Goal: Transaction & Acquisition: Book appointment/travel/reservation

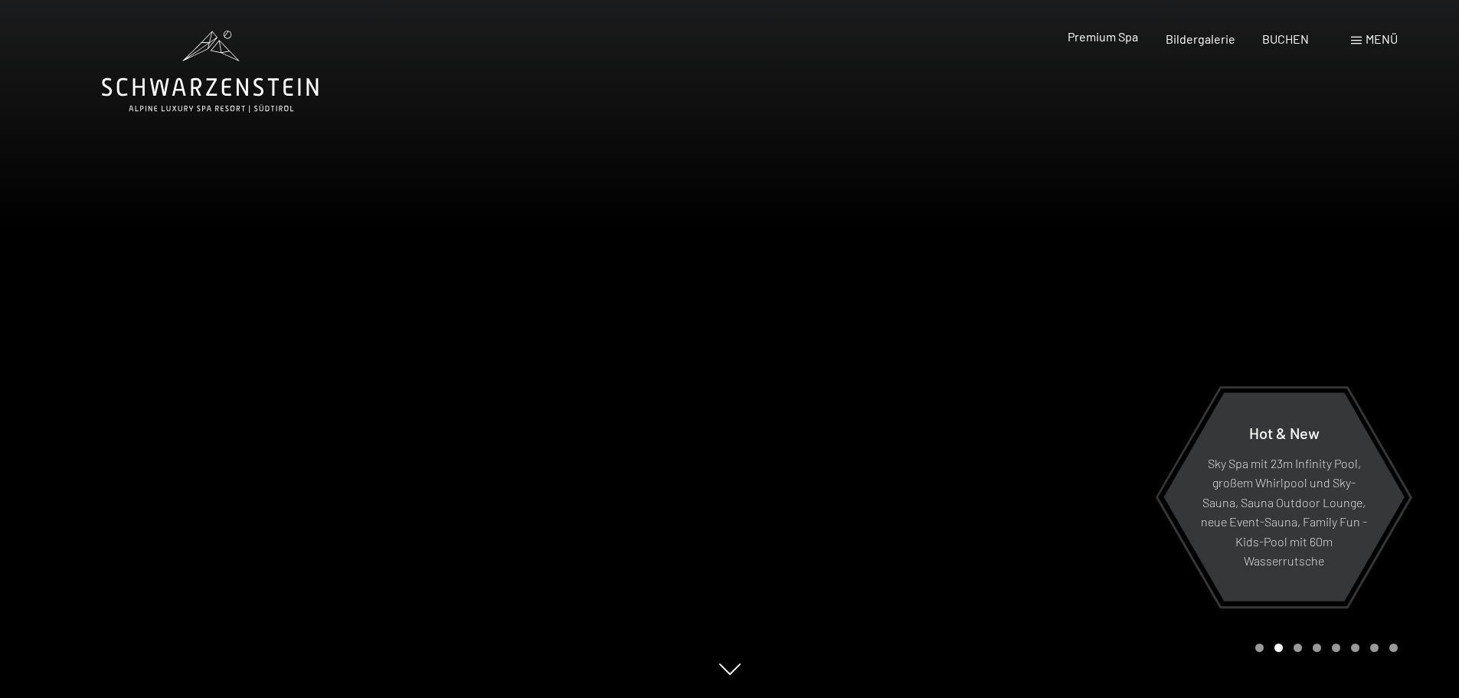
click at [1122, 38] on span "Premium Spa" at bounding box center [1103, 36] width 70 height 15
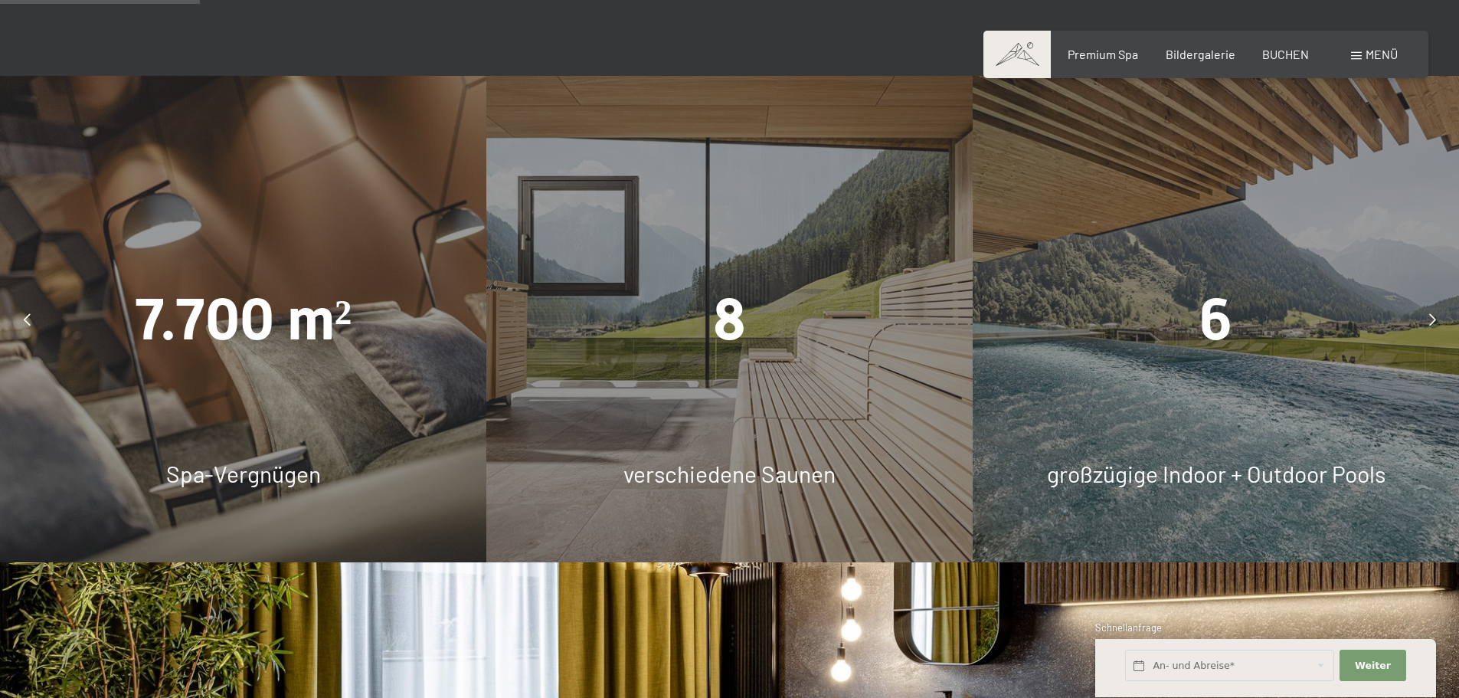
scroll to position [1608, 0]
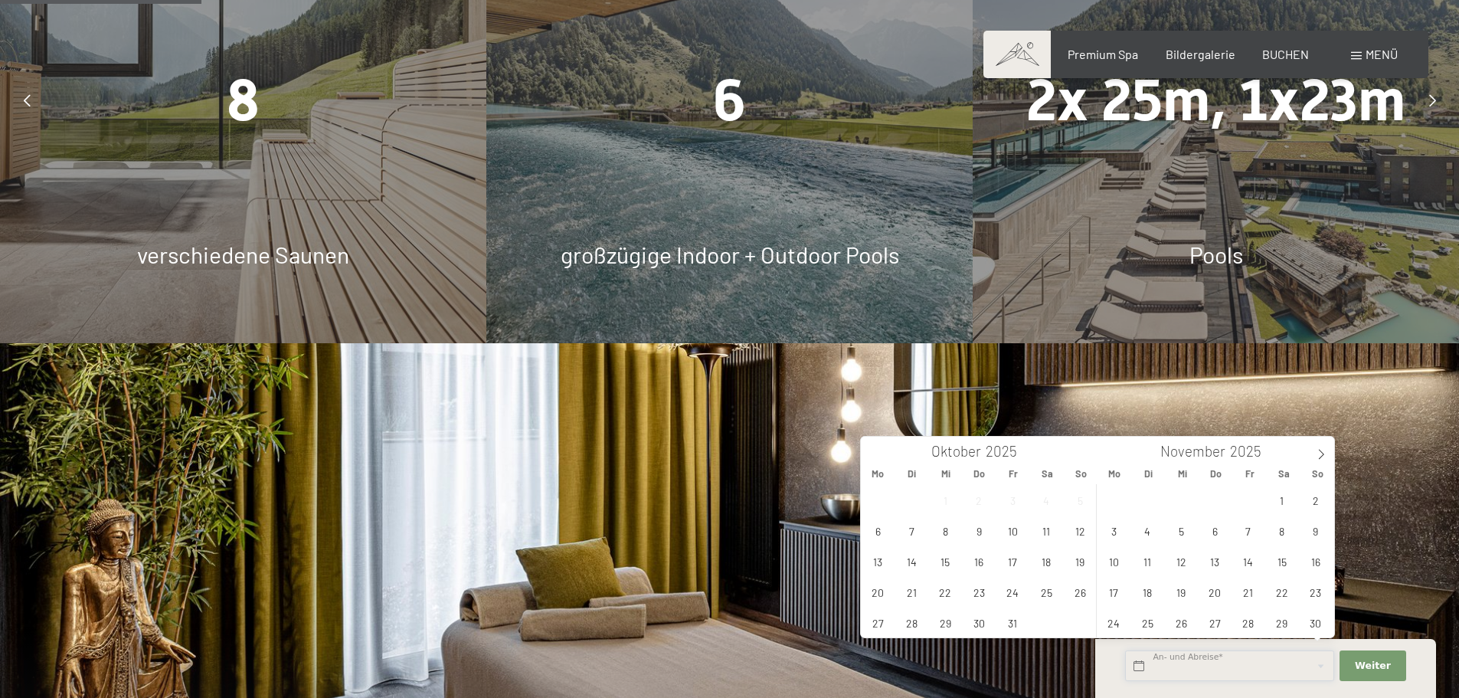
click at [1190, 666] on input "text" at bounding box center [1229, 665] width 209 height 31
click at [1010, 592] on span "24" at bounding box center [1013, 592] width 30 height 30
type input "Fr. 24.10.2025"
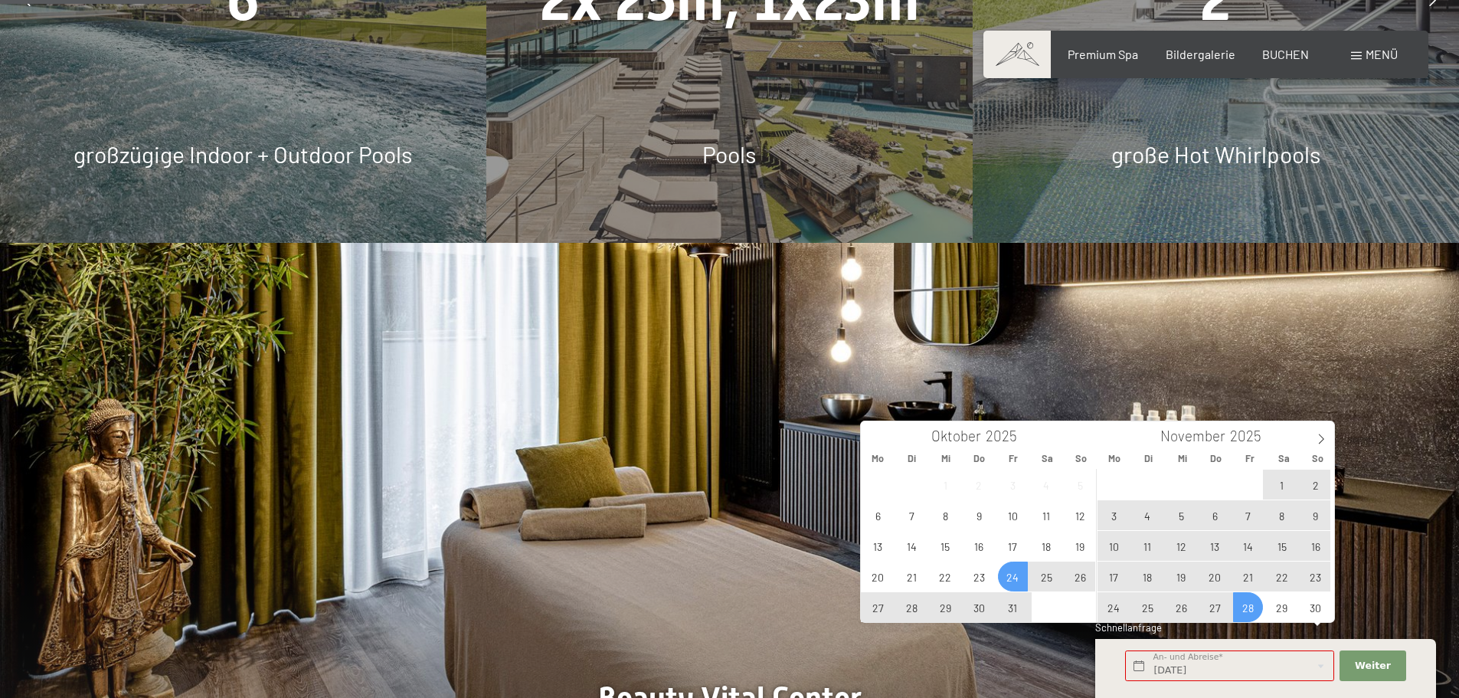
scroll to position [1838, 0]
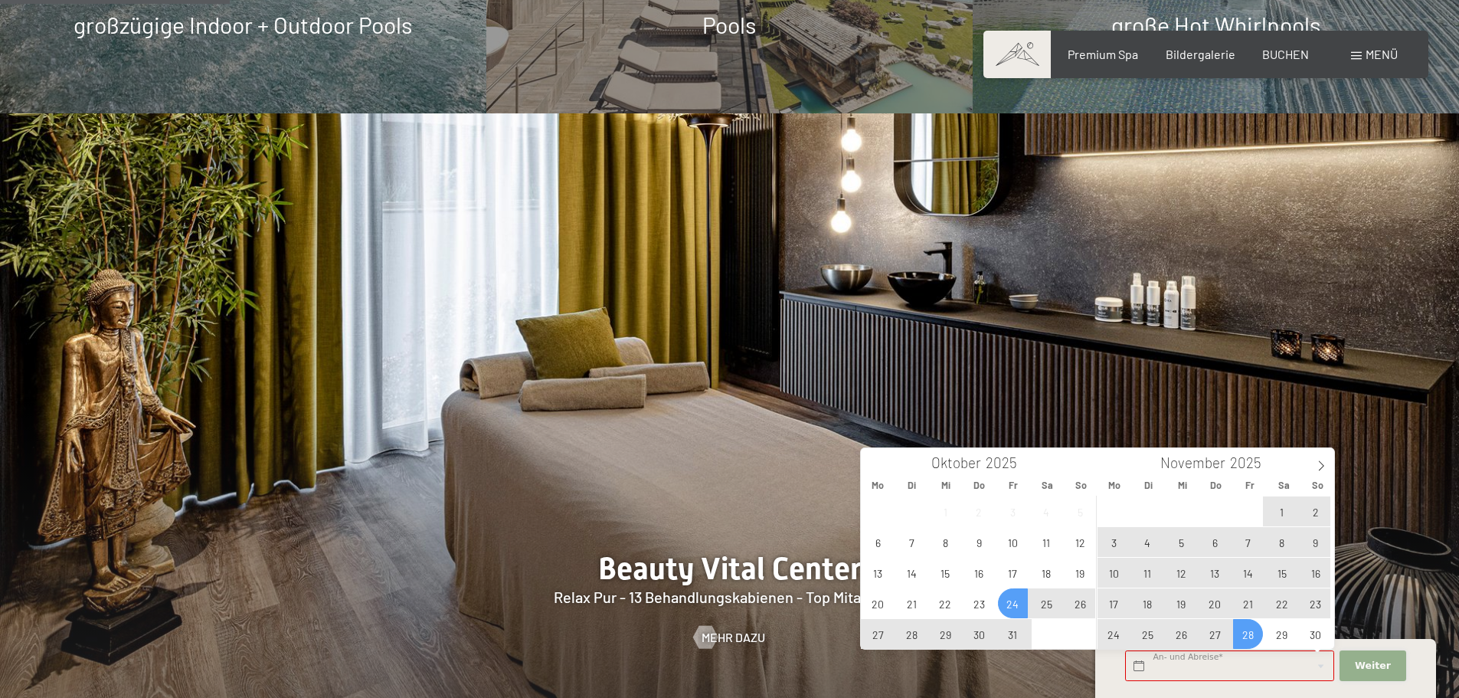
click at [1372, 670] on span "Weiter" at bounding box center [1373, 666] width 36 height 14
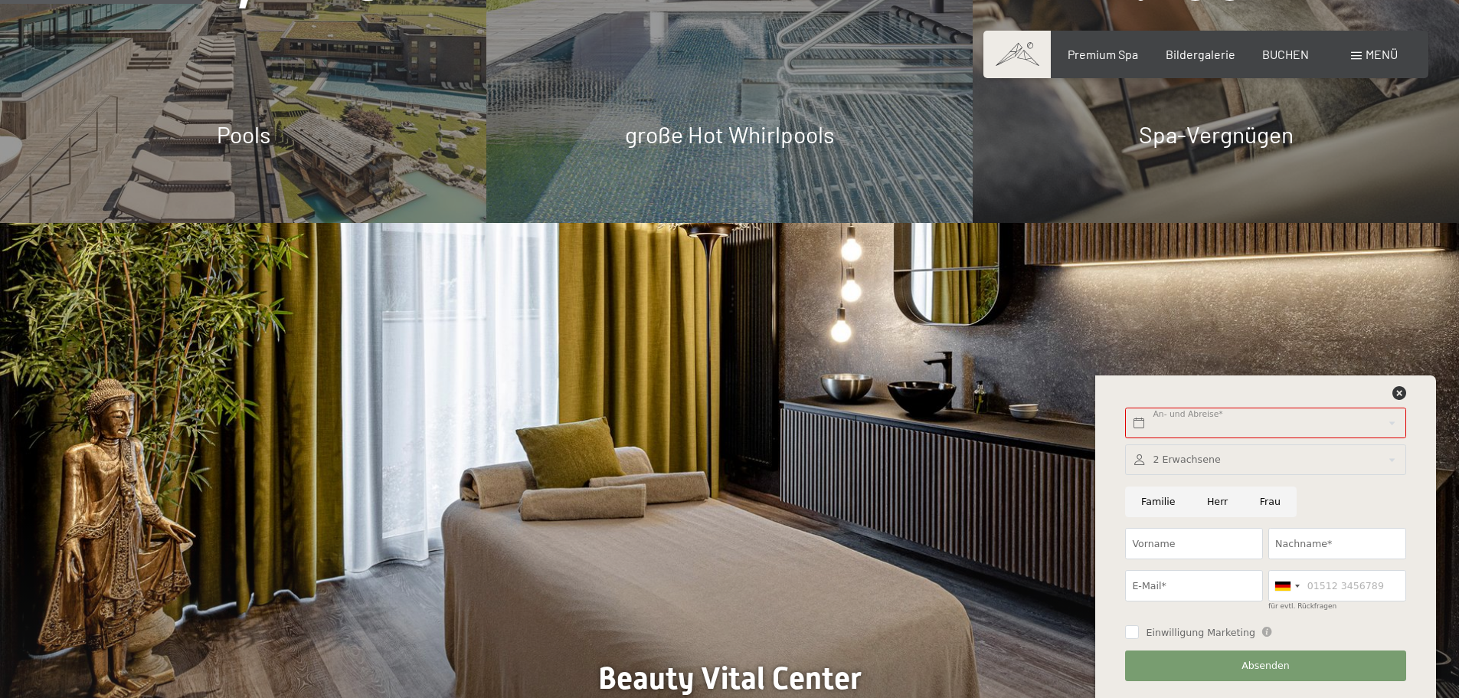
scroll to position [1608, 0]
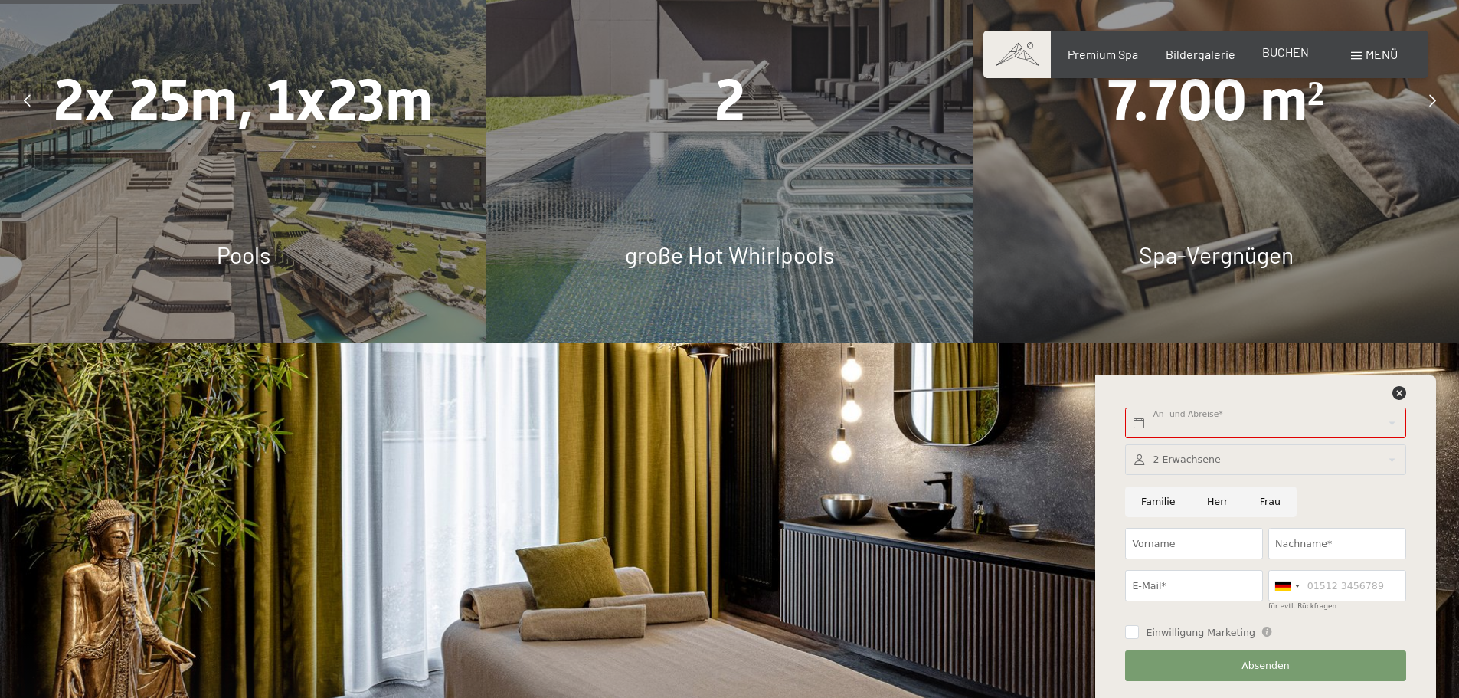
click at [1298, 51] on span "BUCHEN" at bounding box center [1285, 51] width 47 height 15
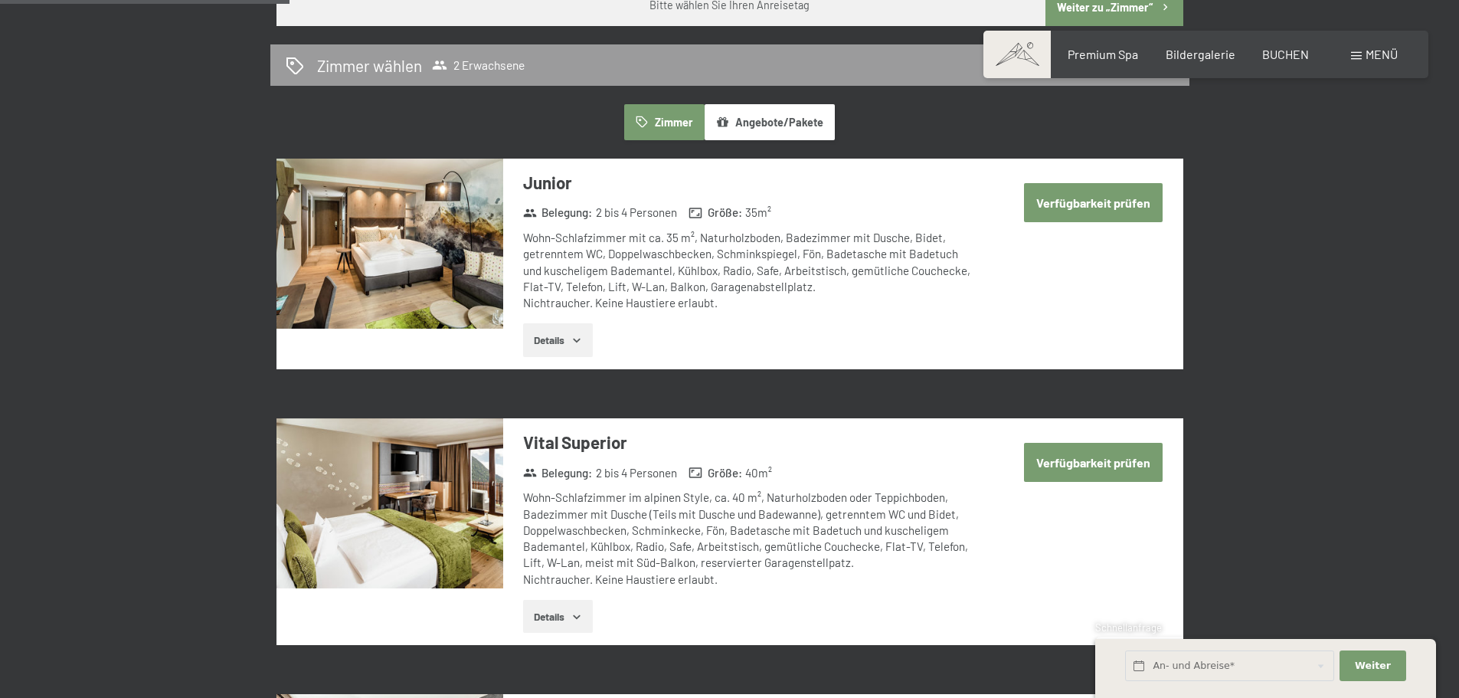
scroll to position [842, 0]
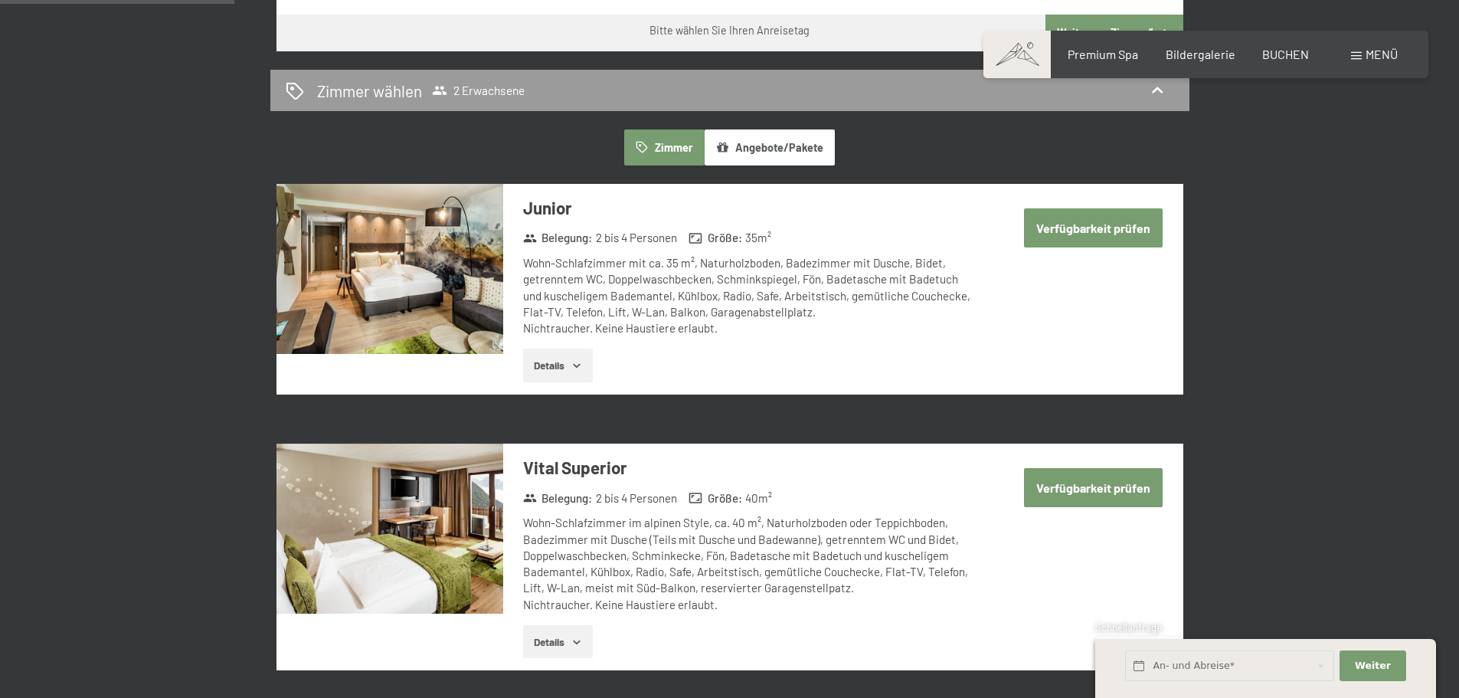
click at [1082, 228] on button "Verfügbarkeit prüfen" at bounding box center [1093, 227] width 139 height 39
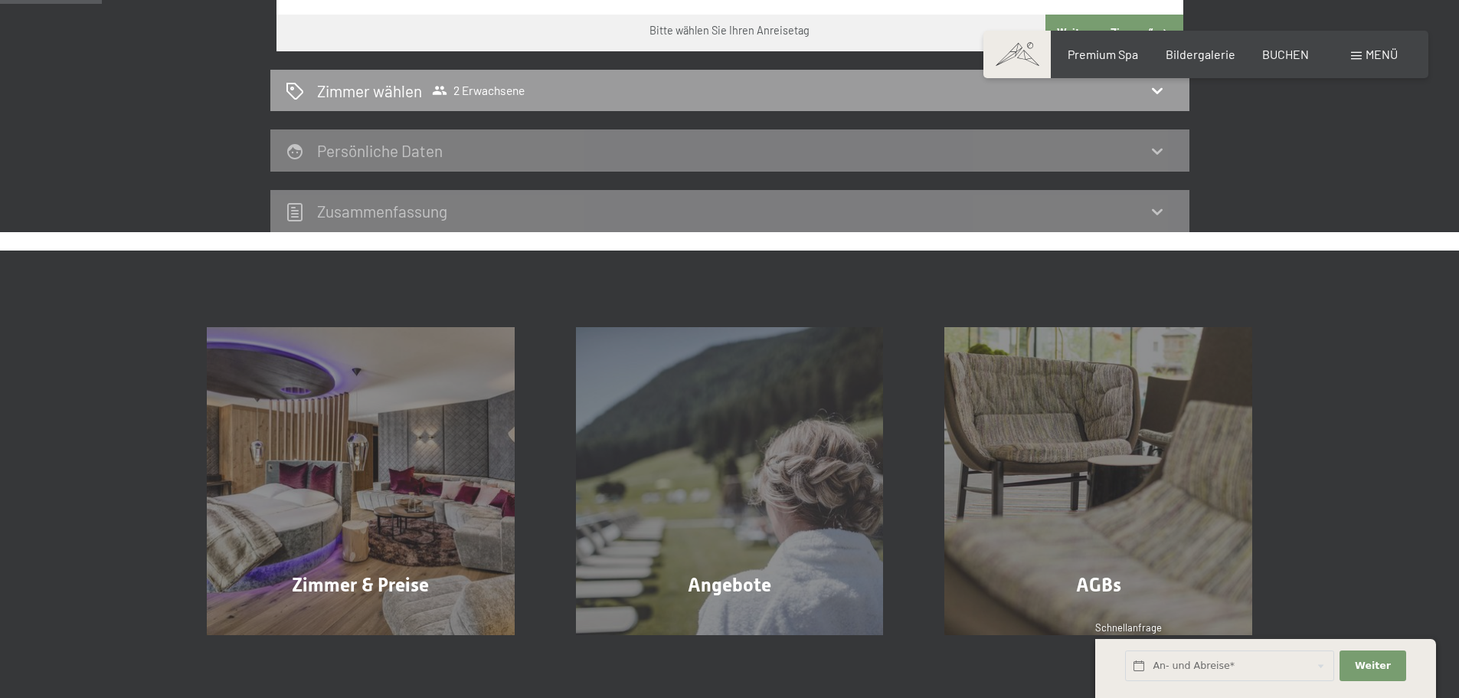
scroll to position [365, 0]
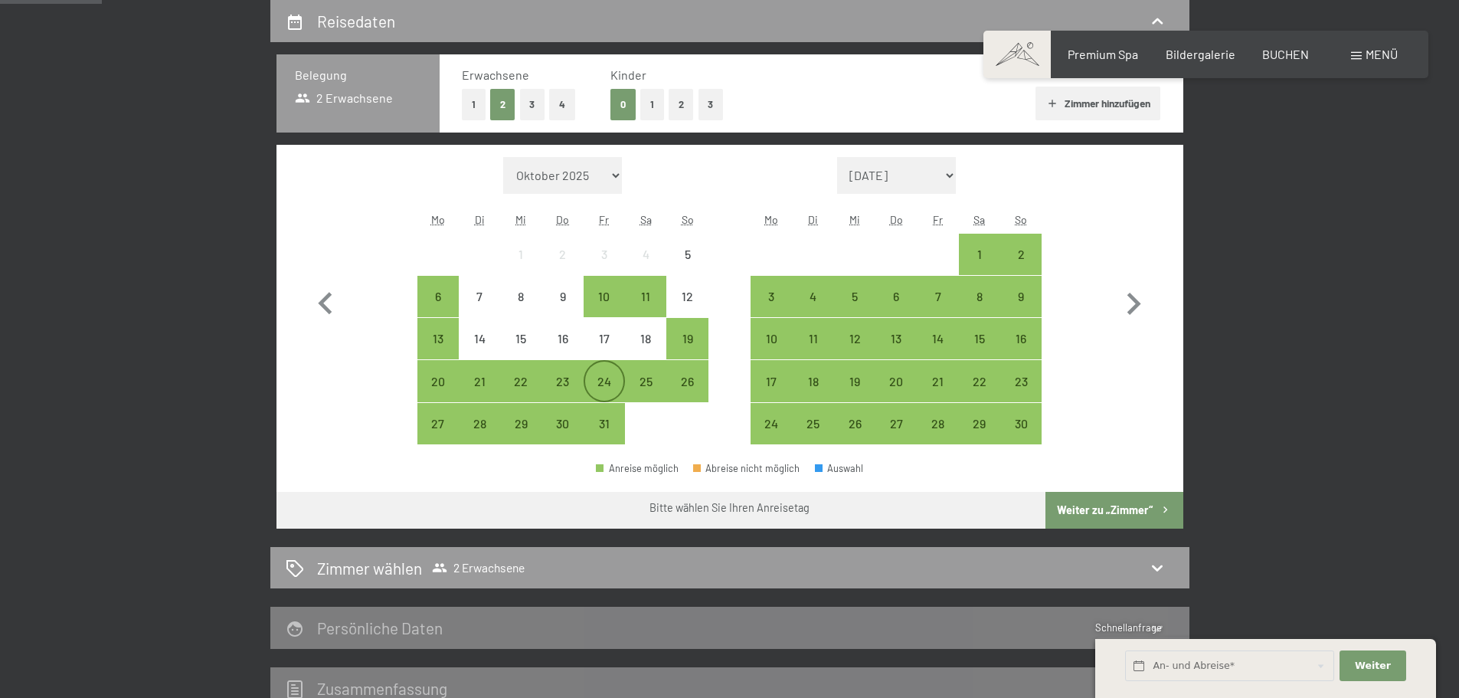
click at [606, 384] on div "24" at bounding box center [604, 394] width 38 height 38
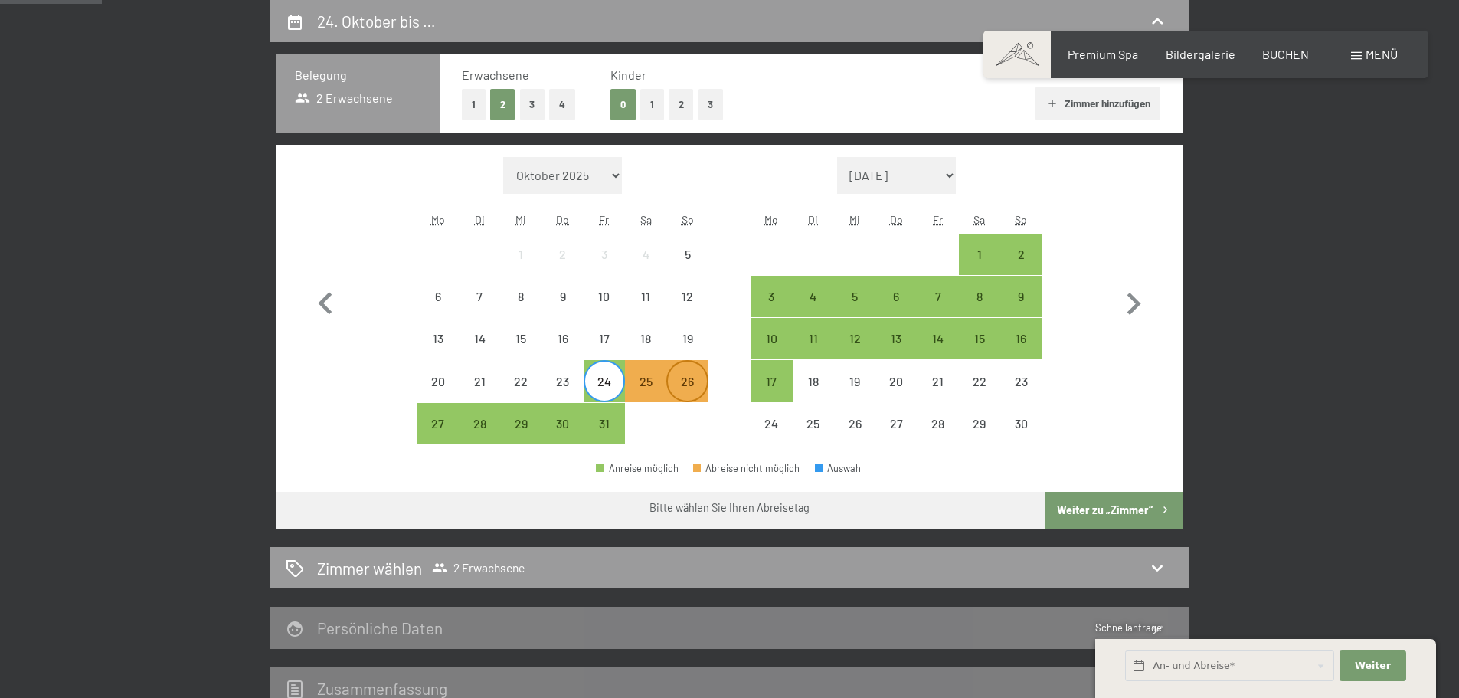
click at [698, 385] on div "26" at bounding box center [687, 394] width 38 height 38
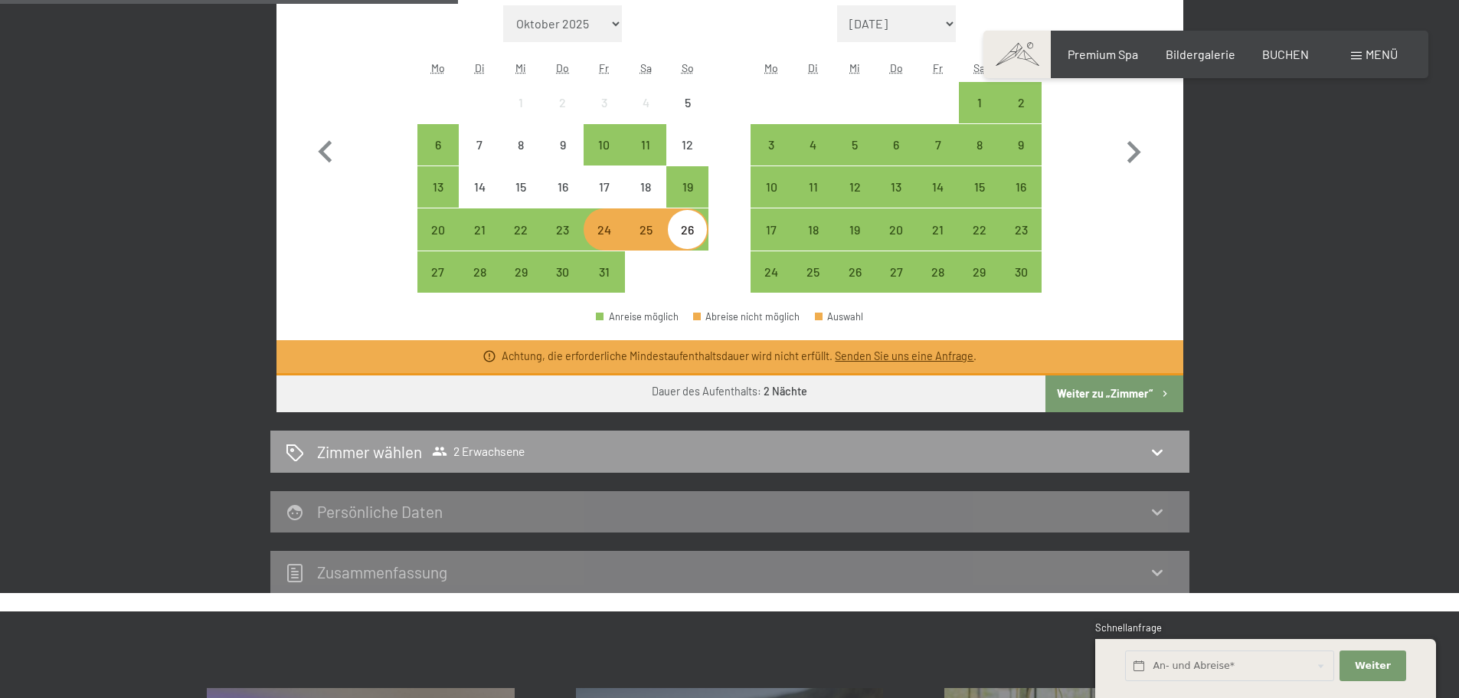
scroll to position [518, 0]
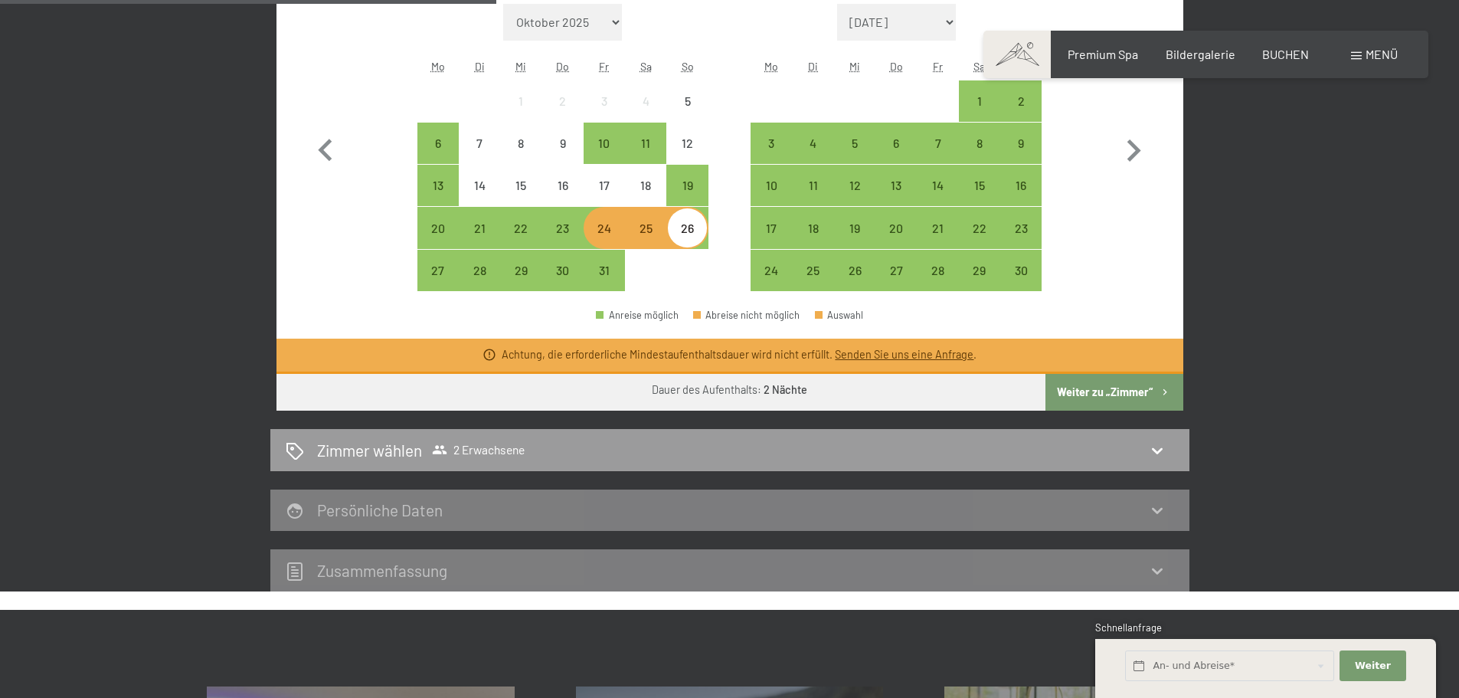
click at [1117, 399] on button "Weiter zu „Zimmer“" at bounding box center [1113, 392] width 137 height 37
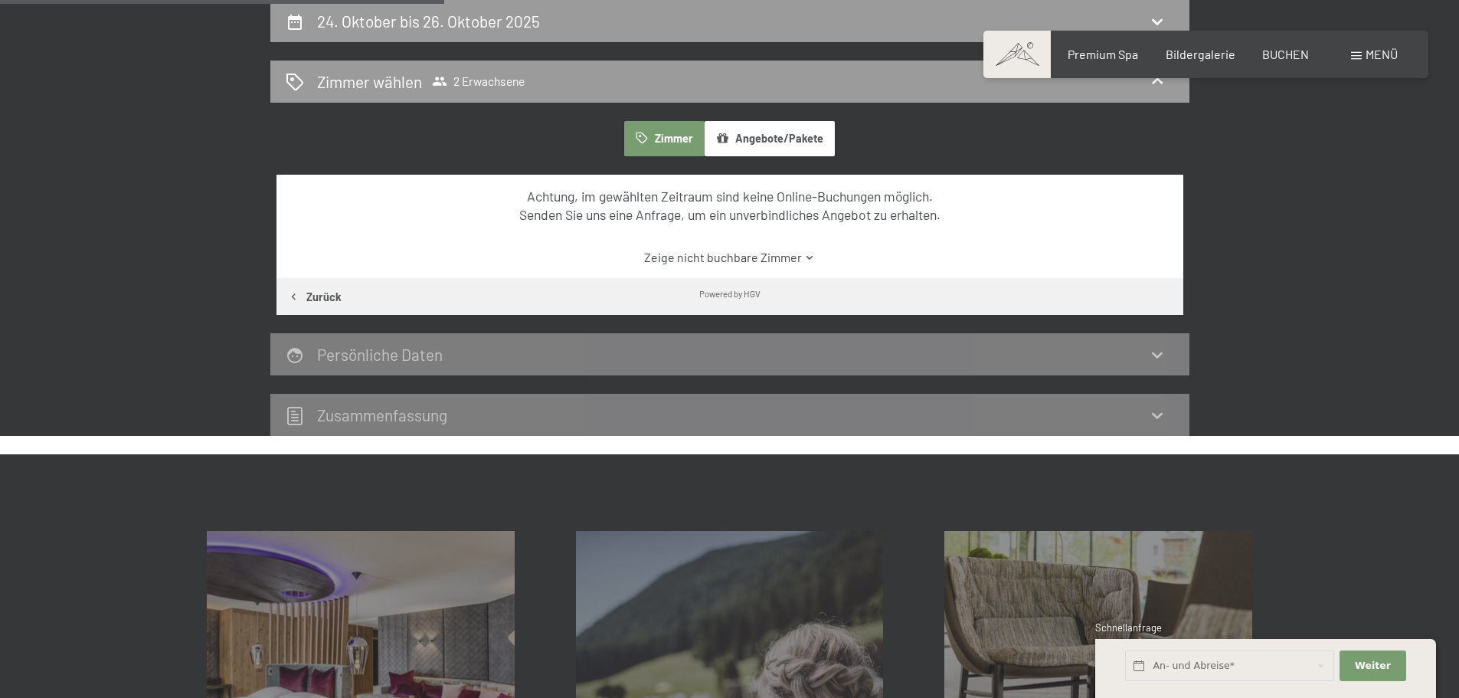
scroll to position [442, 0]
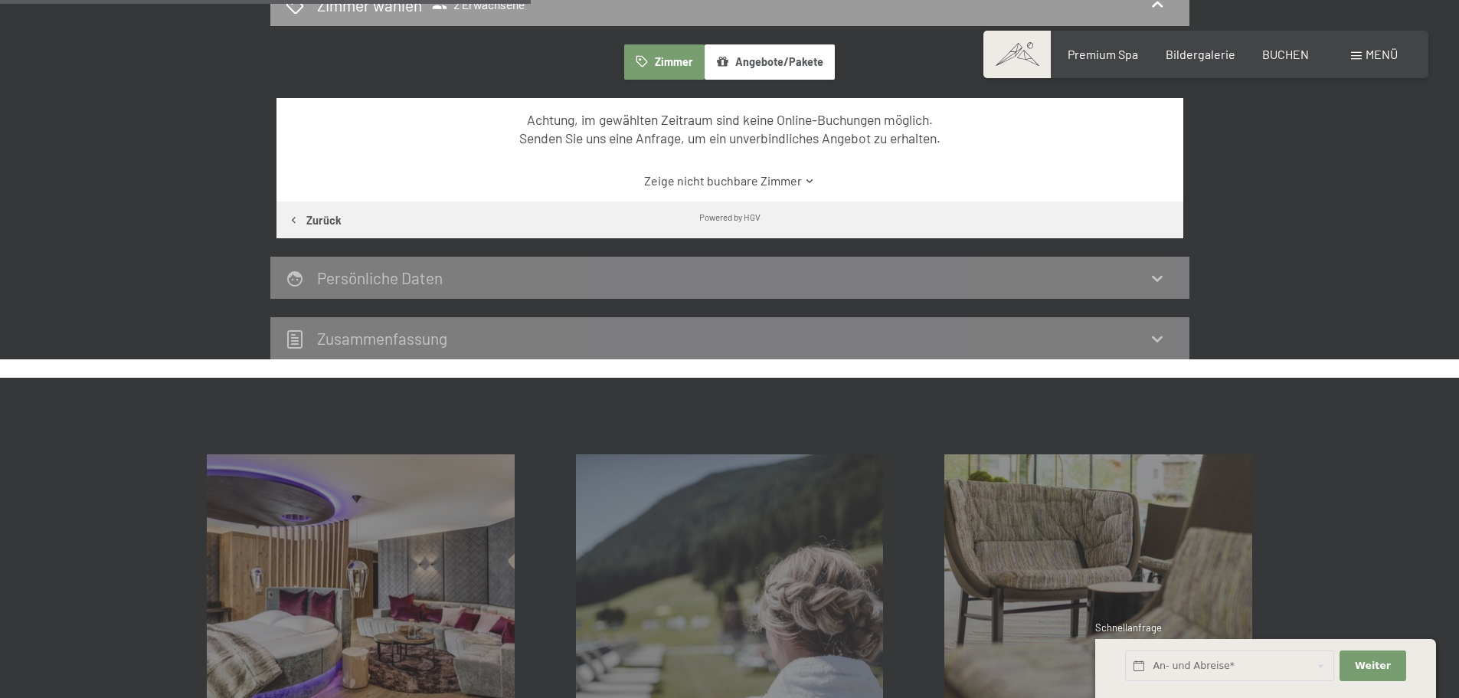
click at [1126, 345] on div "Zusammen­fassung" at bounding box center [730, 338] width 888 height 22
click at [671, 56] on button "Zimmer" at bounding box center [664, 61] width 80 height 35
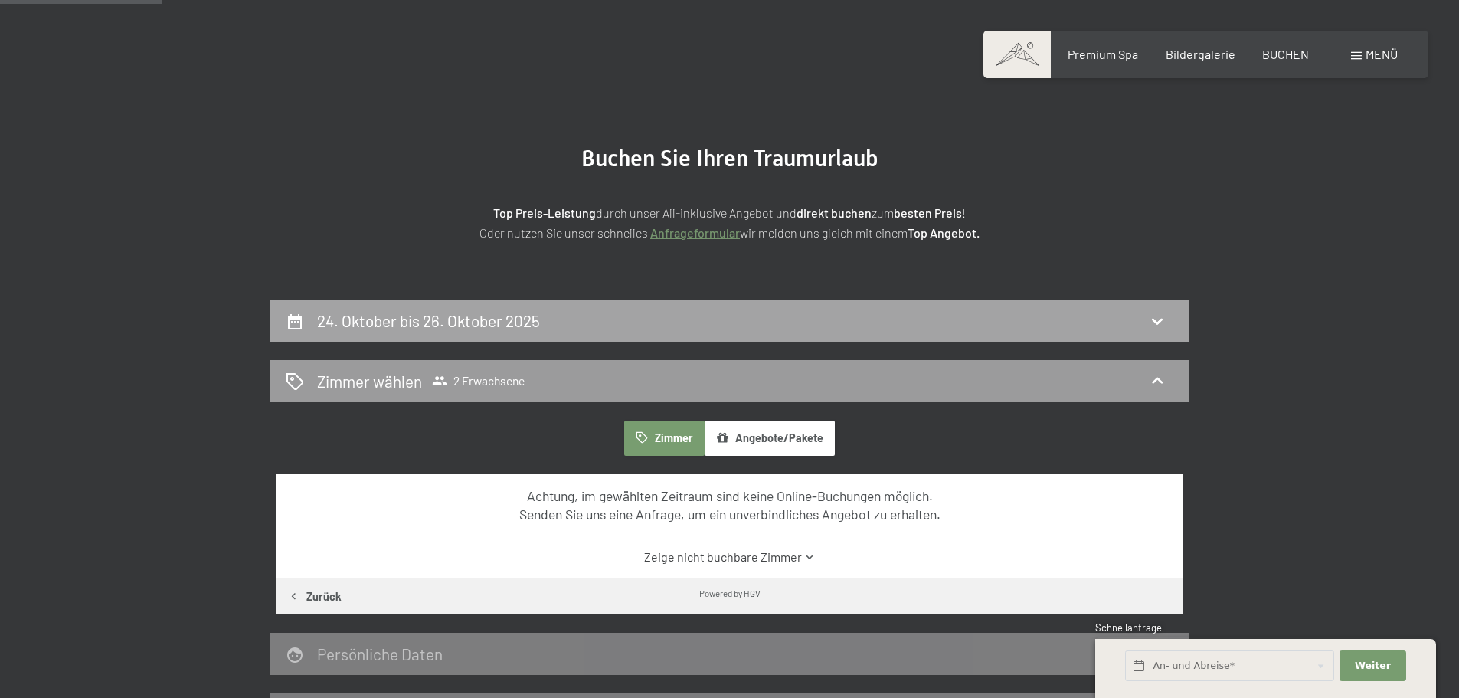
scroll to position [0, 0]
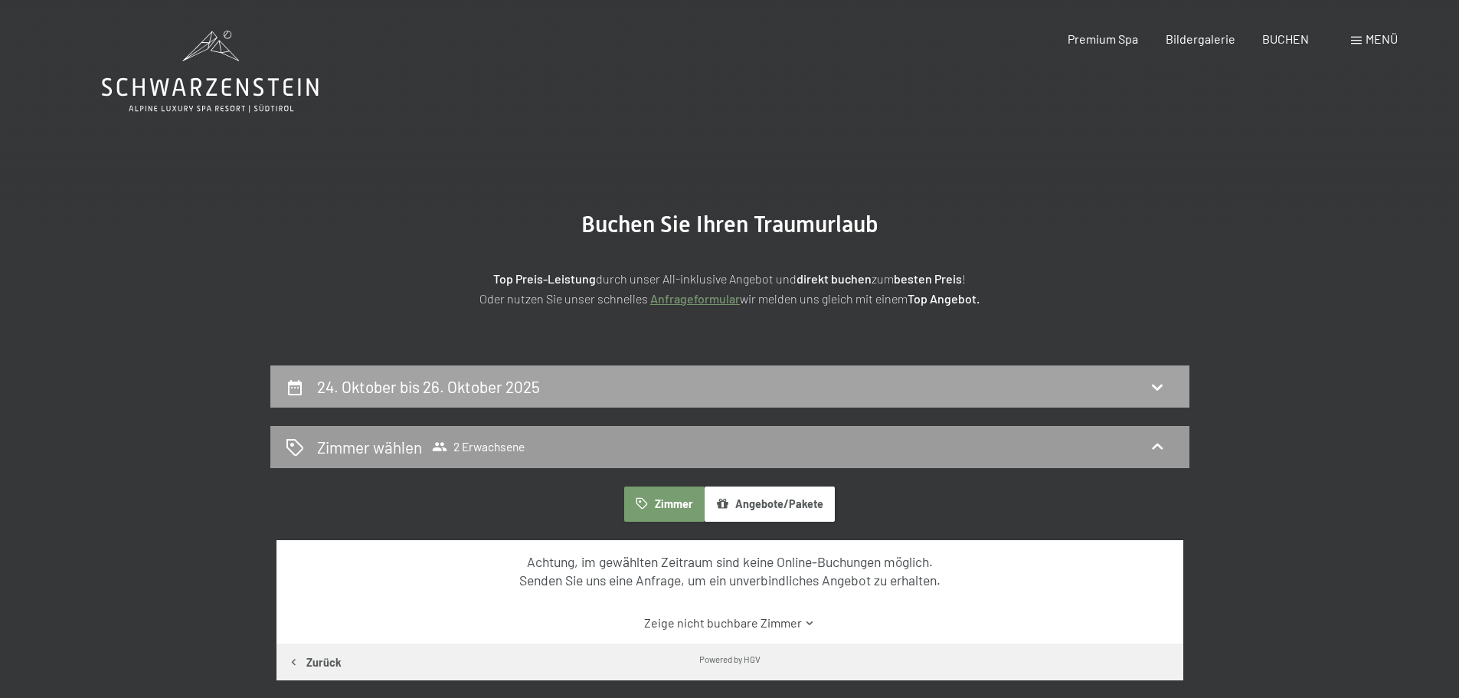
click at [882, 371] on div "24. Oktober bis 26. Oktober 2025" at bounding box center [729, 386] width 919 height 42
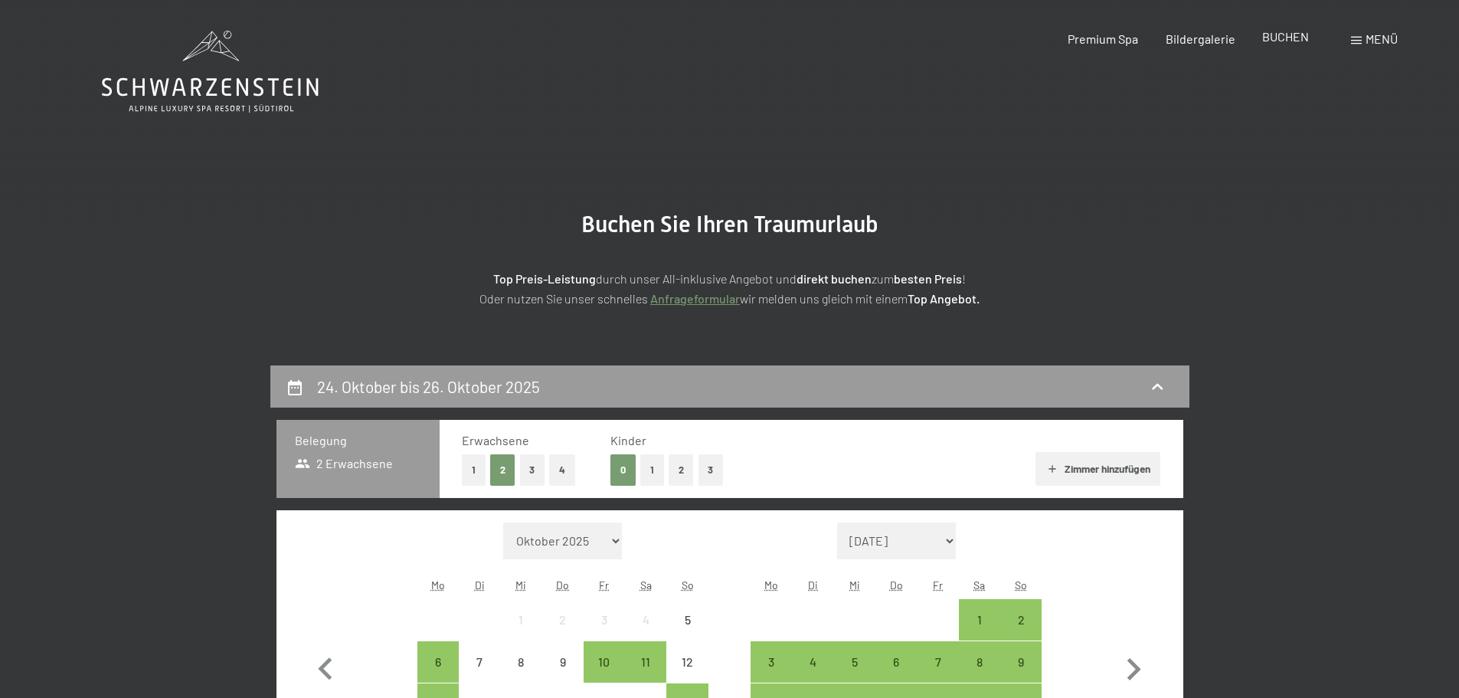
click at [1276, 41] on span "BUCHEN" at bounding box center [1285, 36] width 47 height 15
click at [949, 298] on strong "Top Angebot." at bounding box center [943, 298] width 72 height 15
click at [250, 96] on icon at bounding box center [210, 72] width 217 height 82
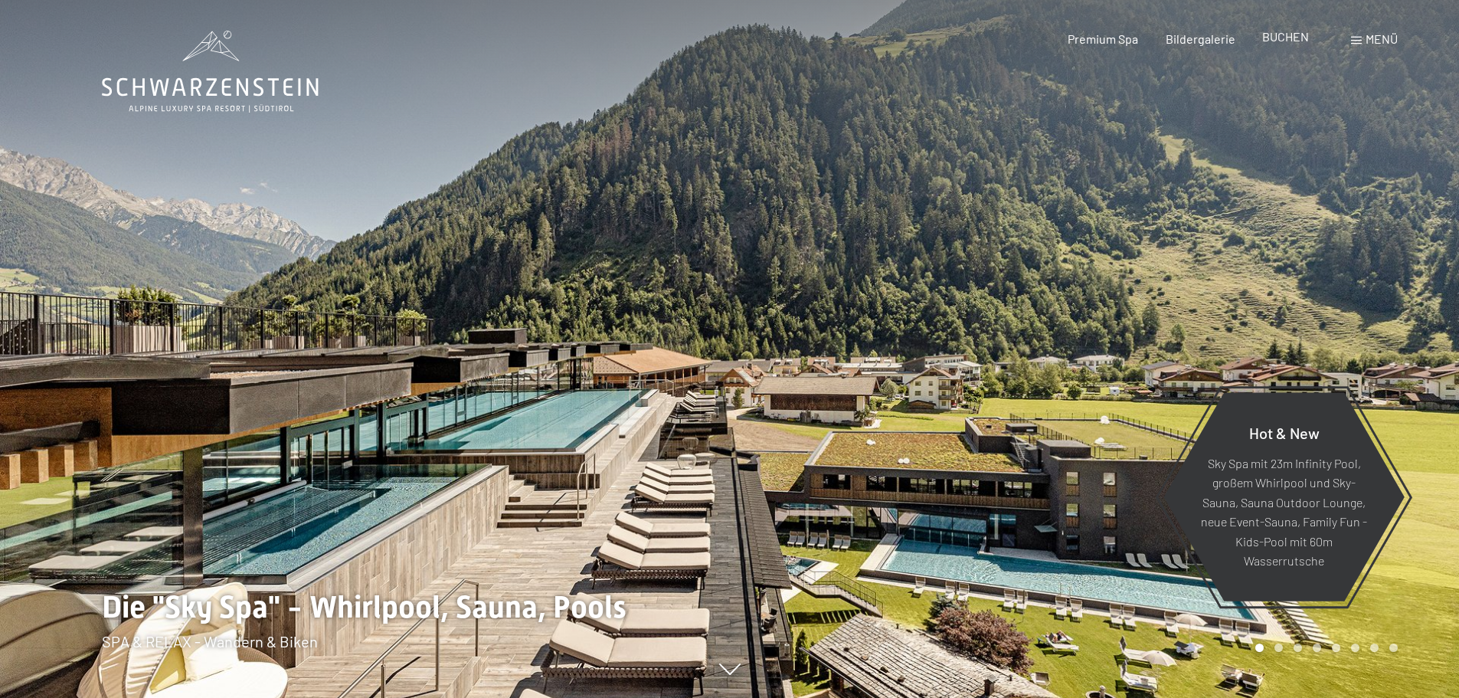
click at [1277, 35] on span "BUCHEN" at bounding box center [1285, 36] width 47 height 15
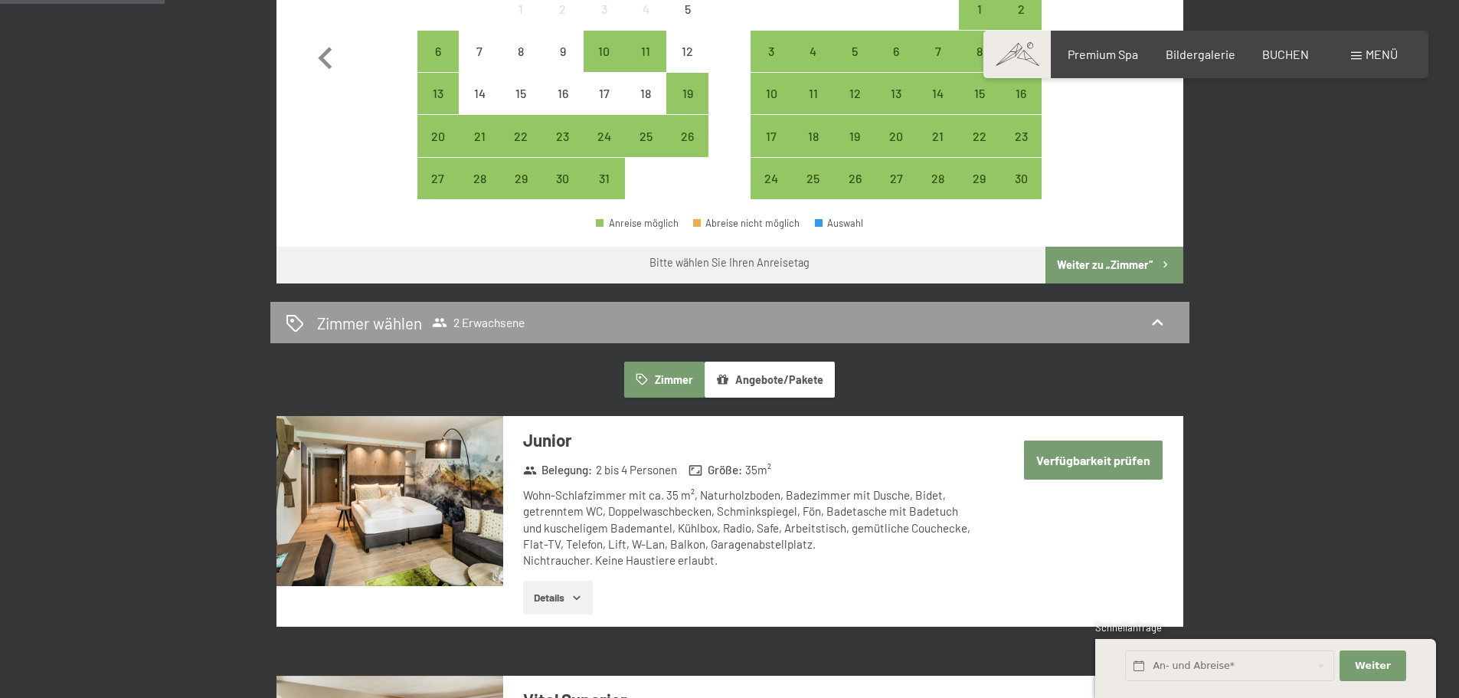
scroll to position [613, 0]
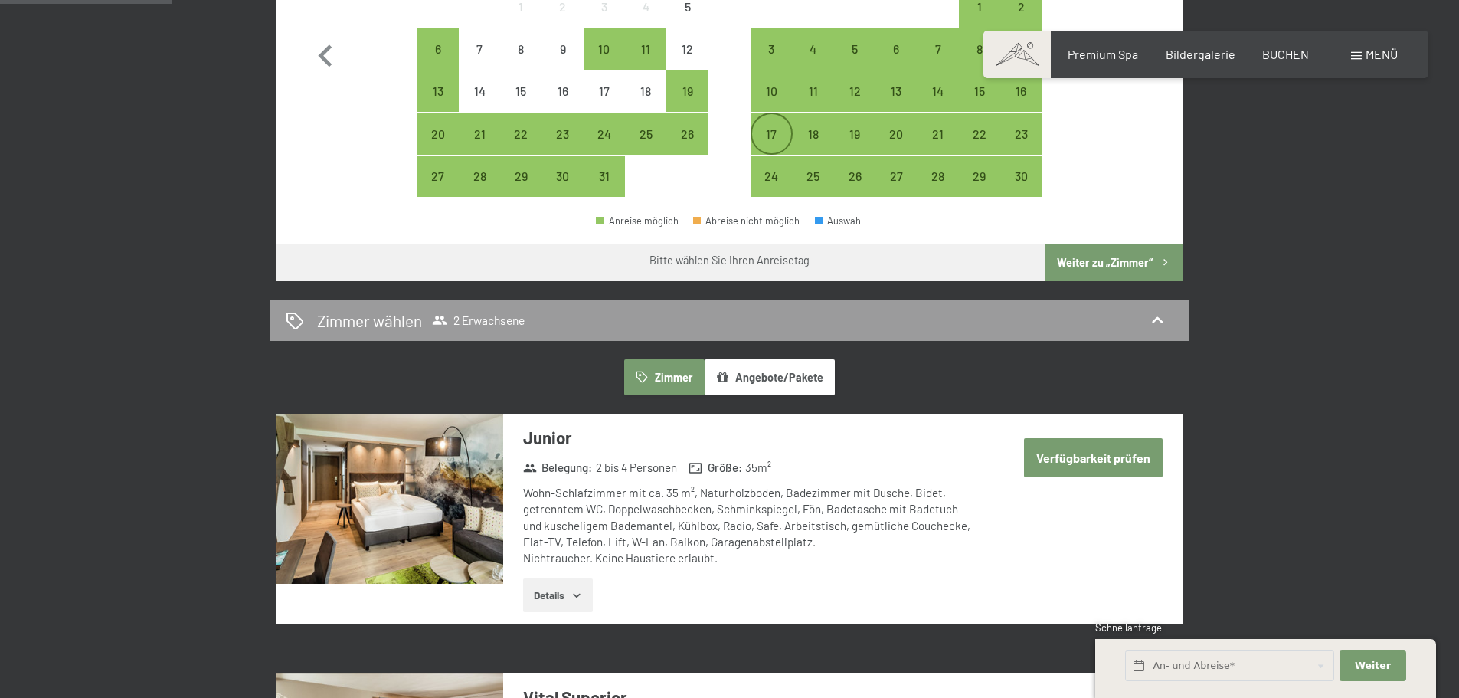
click at [760, 128] on div "17" at bounding box center [771, 147] width 38 height 38
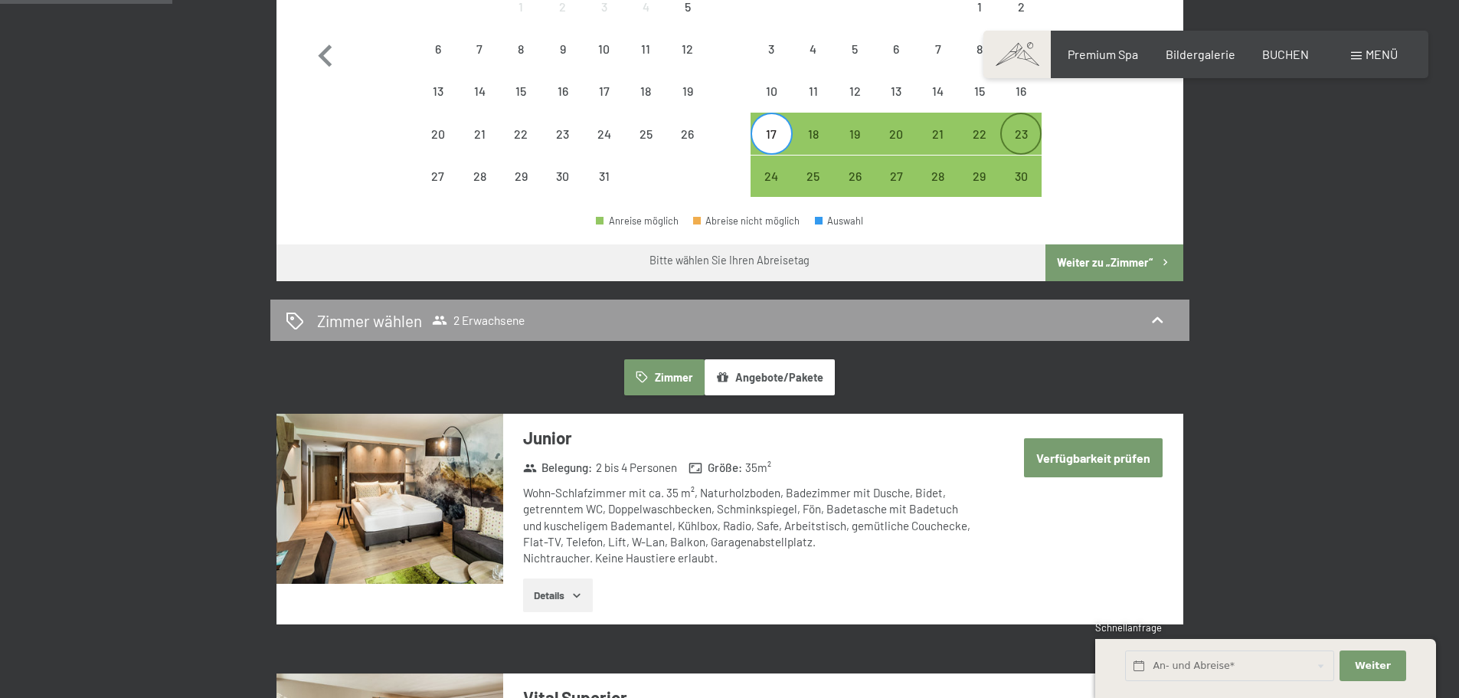
click at [1011, 123] on div "23" at bounding box center [1021, 133] width 38 height 38
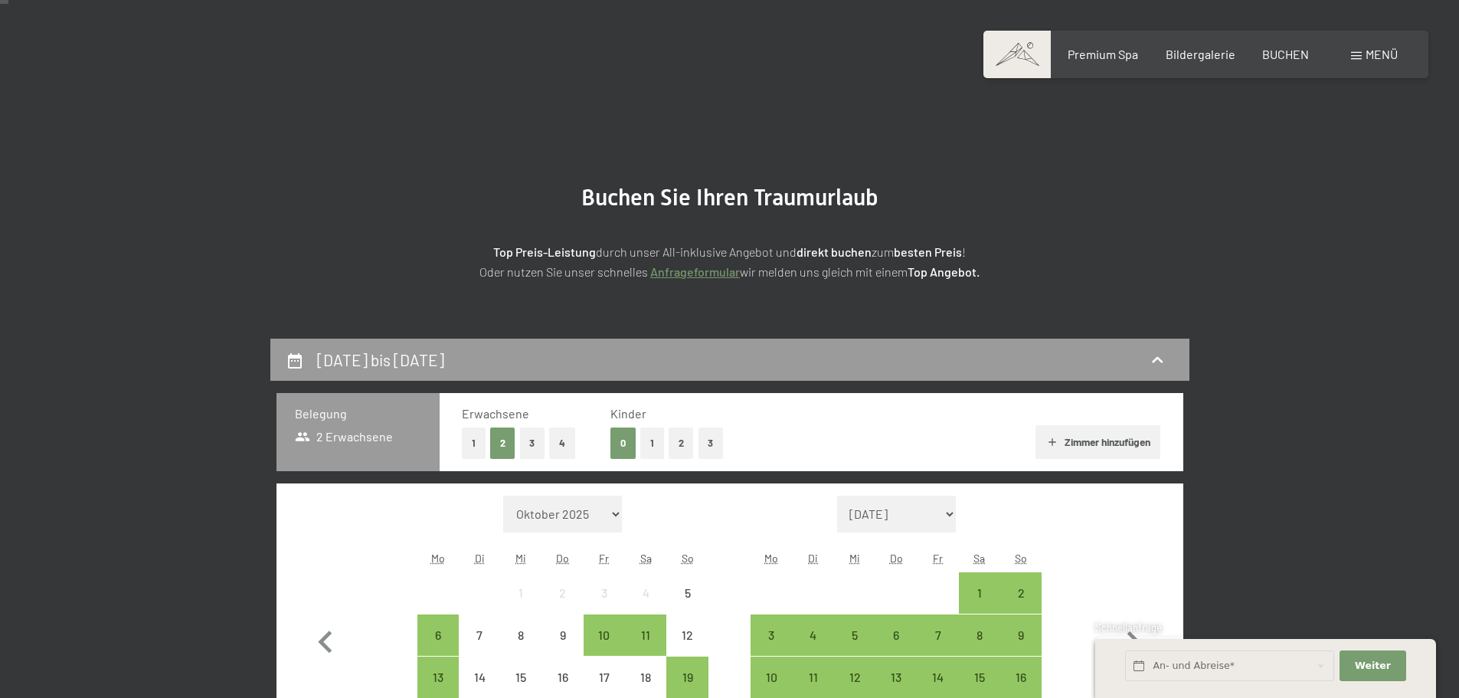
scroll to position [0, 0]
